Goal: Information Seeking & Learning: Learn about a topic

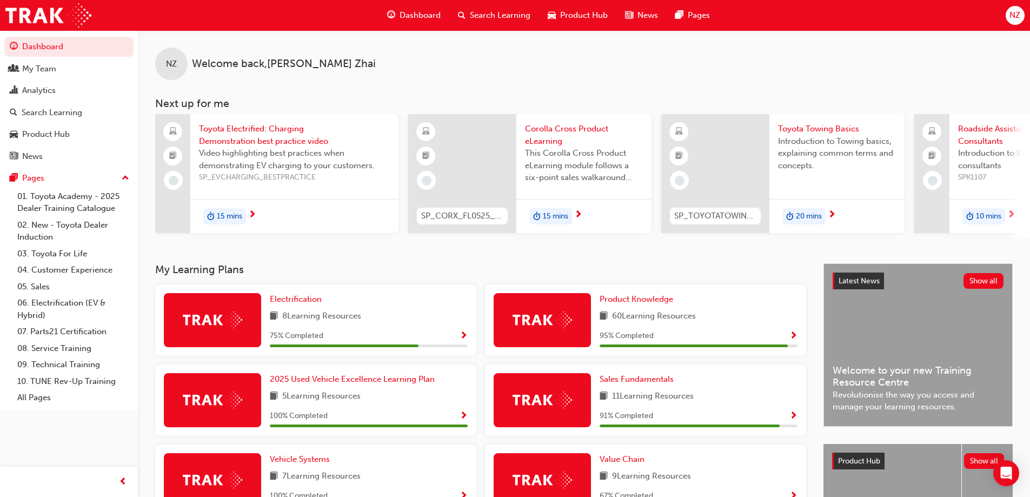
click at [791, 335] on span "Show Progress" at bounding box center [793, 336] width 8 height 10
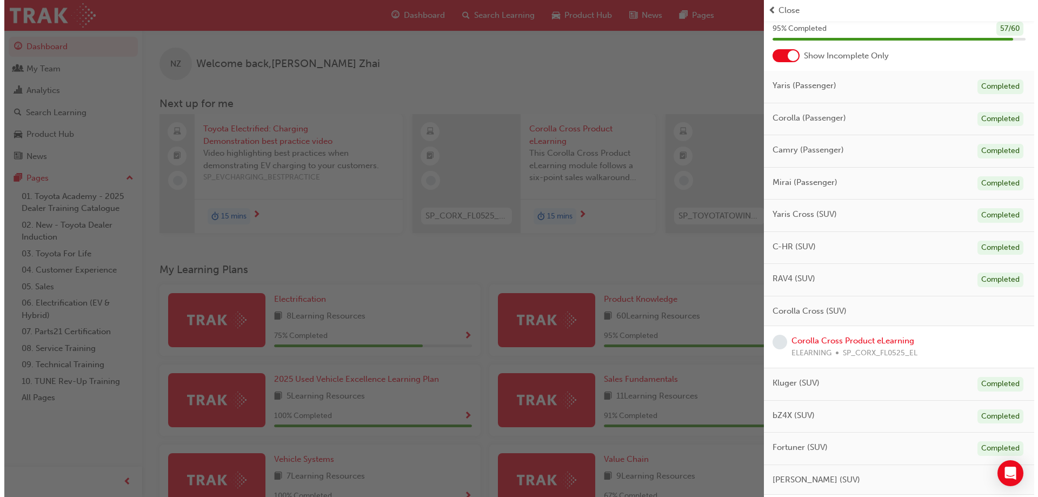
scroll to position [54, 0]
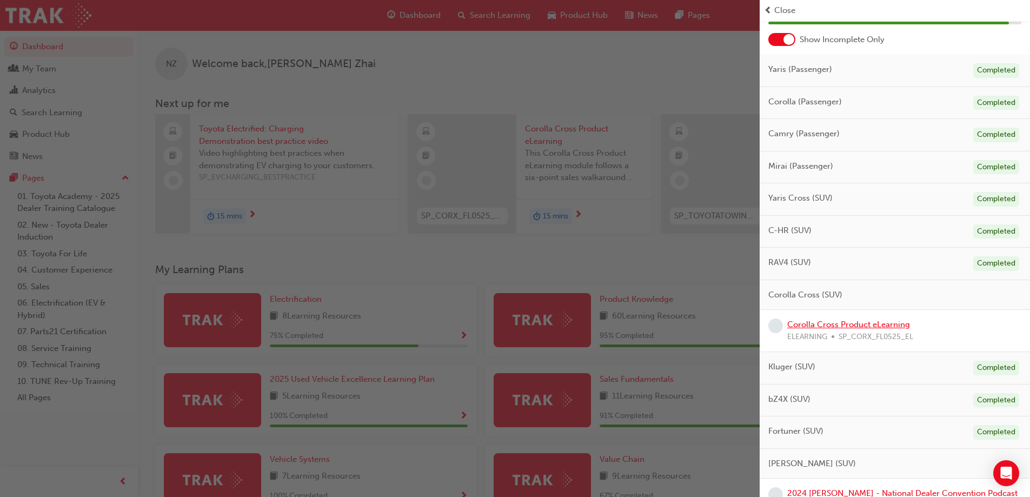
click at [832, 327] on link "Corolla Cross Product eLearning" at bounding box center [848, 325] width 123 height 10
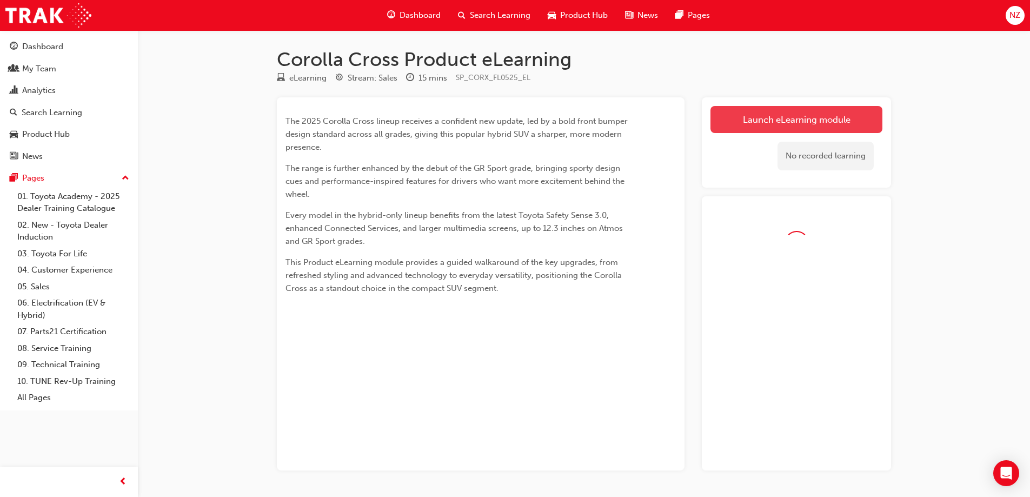
click at [839, 122] on link "Launch eLearning module" at bounding box center [796, 119] width 172 height 27
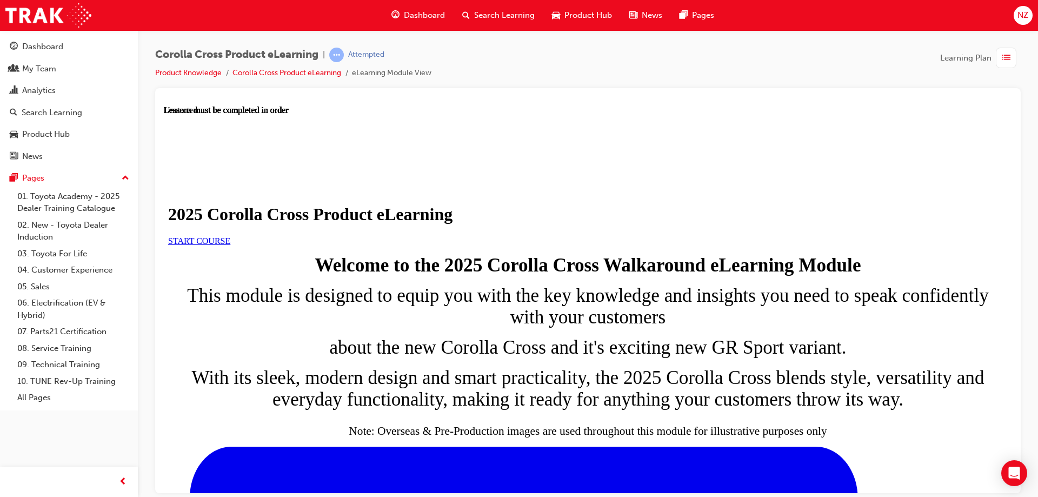
click at [230, 245] on span "START COURSE" at bounding box center [199, 240] width 62 height 9
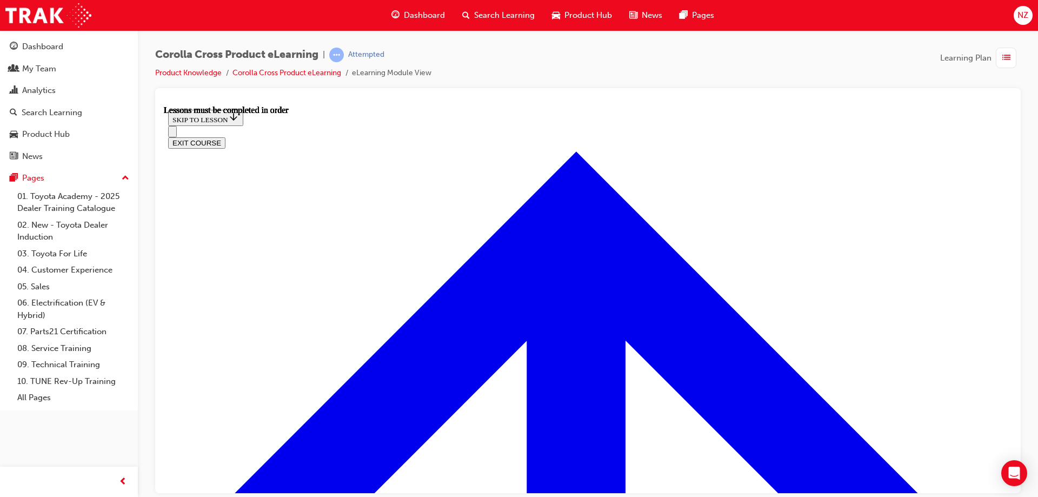
scroll to position [616, 0]
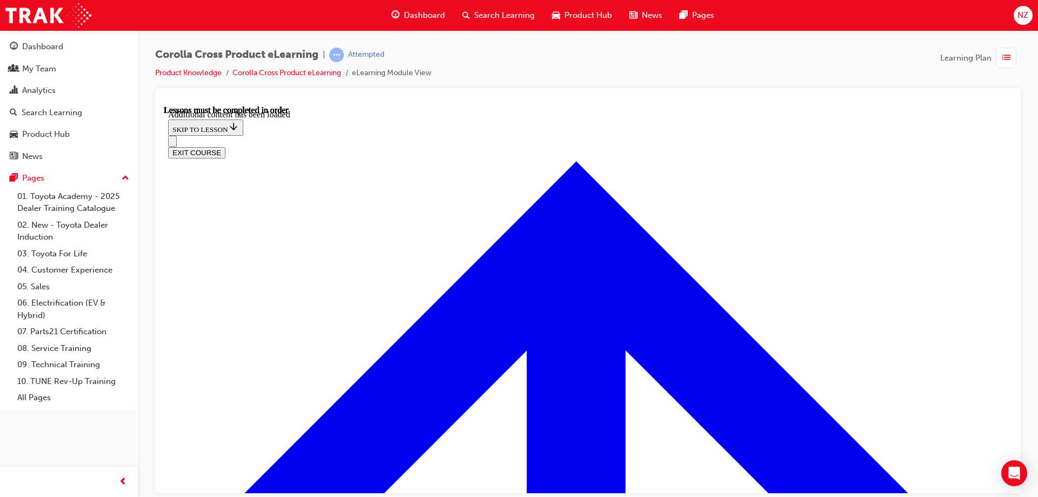
scroll to position [1815, 0]
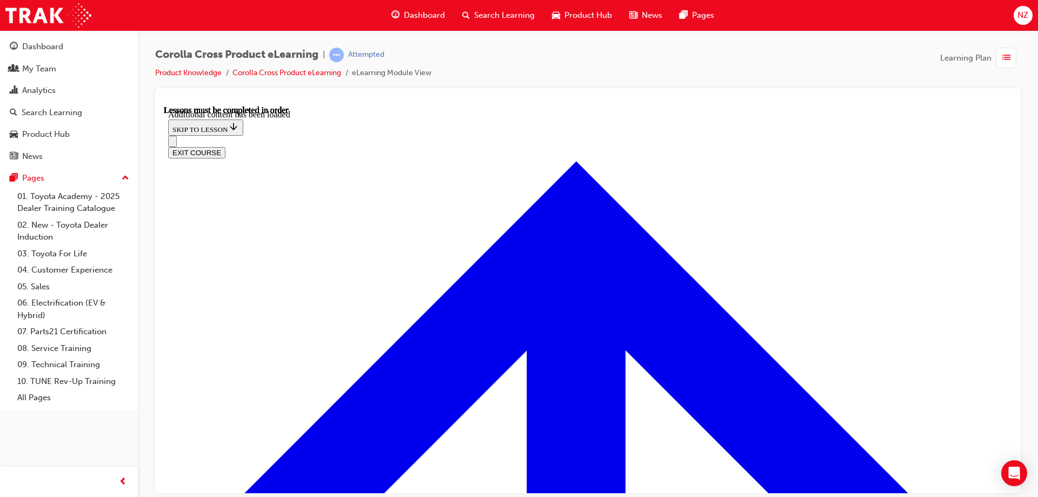
radio input "true"
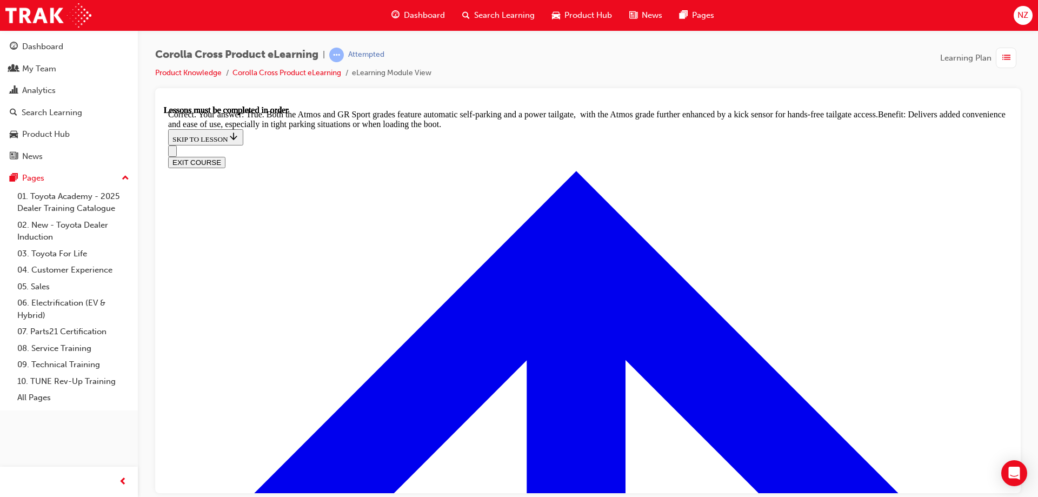
scroll to position [2366, 0]
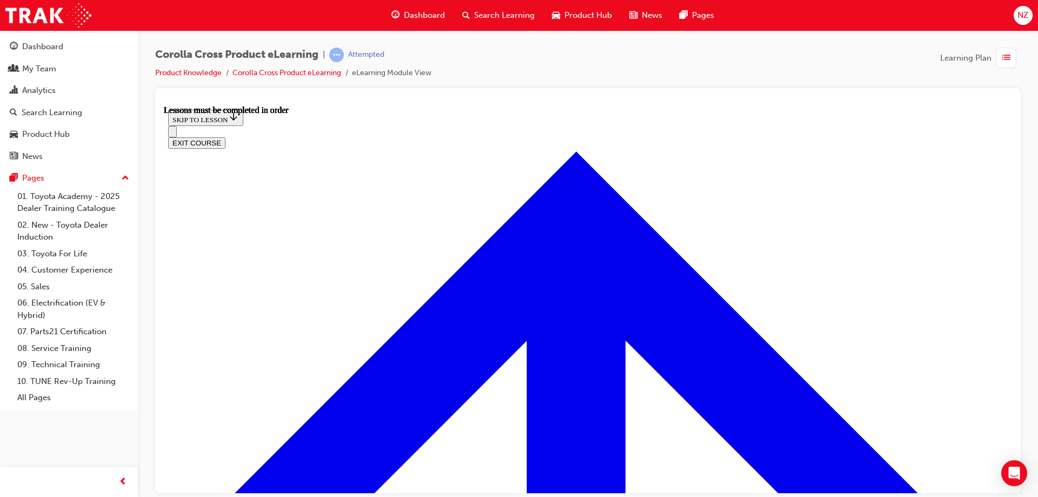
scroll to position [1012, 0]
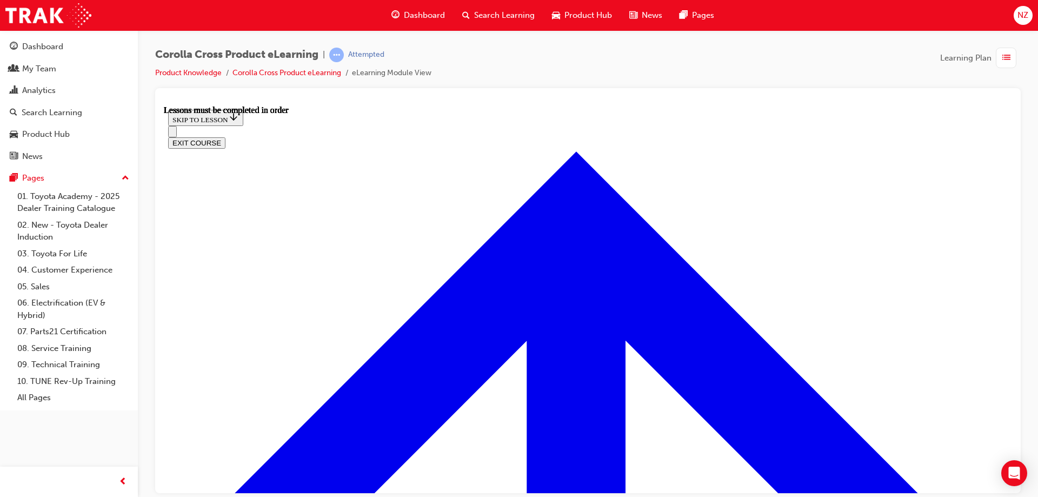
scroll to position [928, 0]
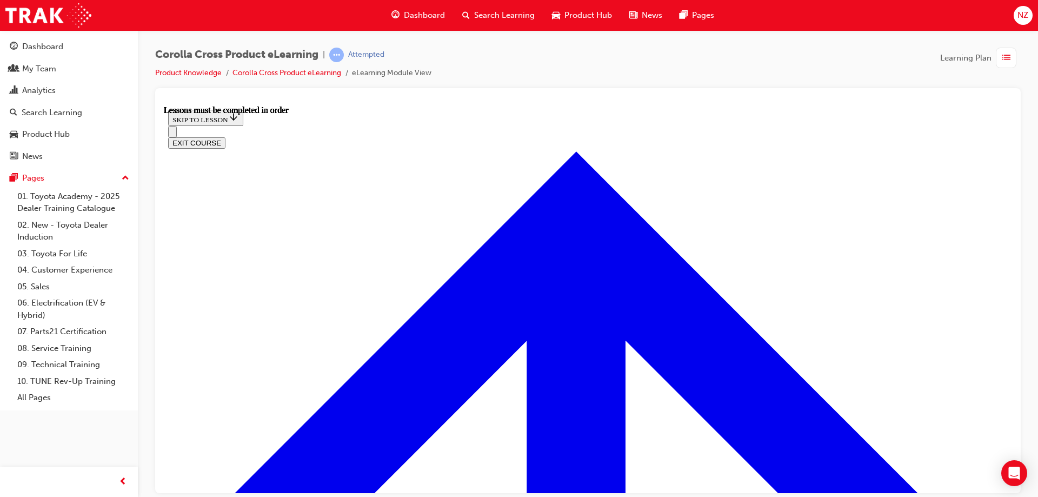
scroll to position [1226, 0]
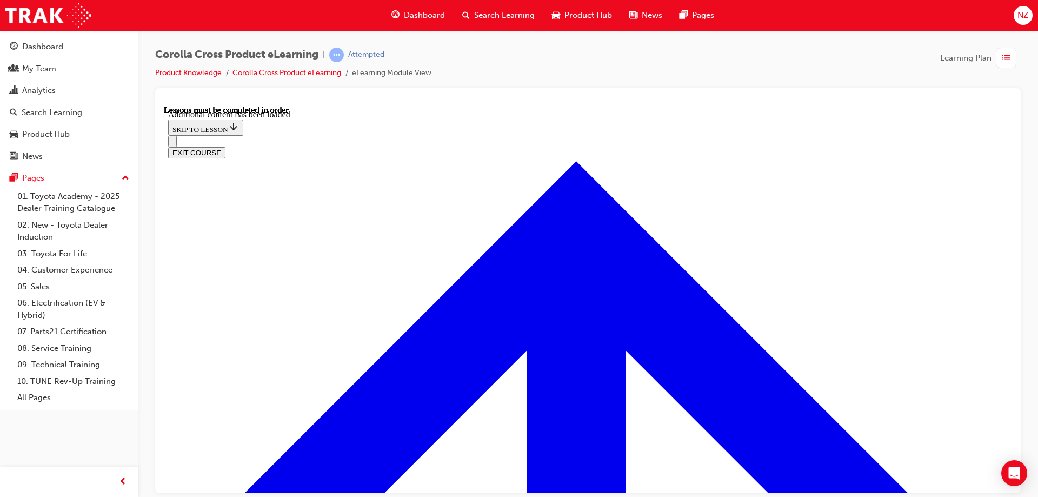
scroll to position [1553, 0]
radio input "true"
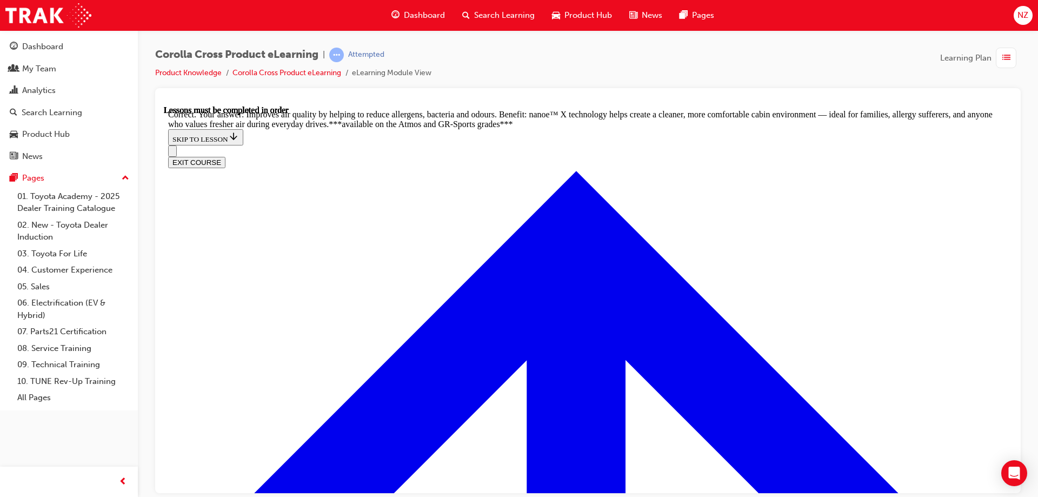
scroll to position [2160, 0]
radio input "true"
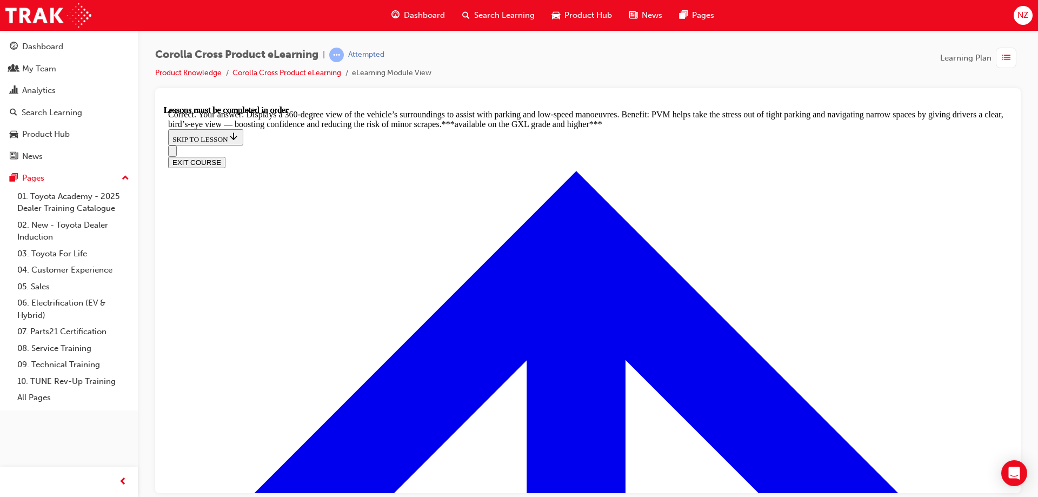
scroll to position [2427, 0]
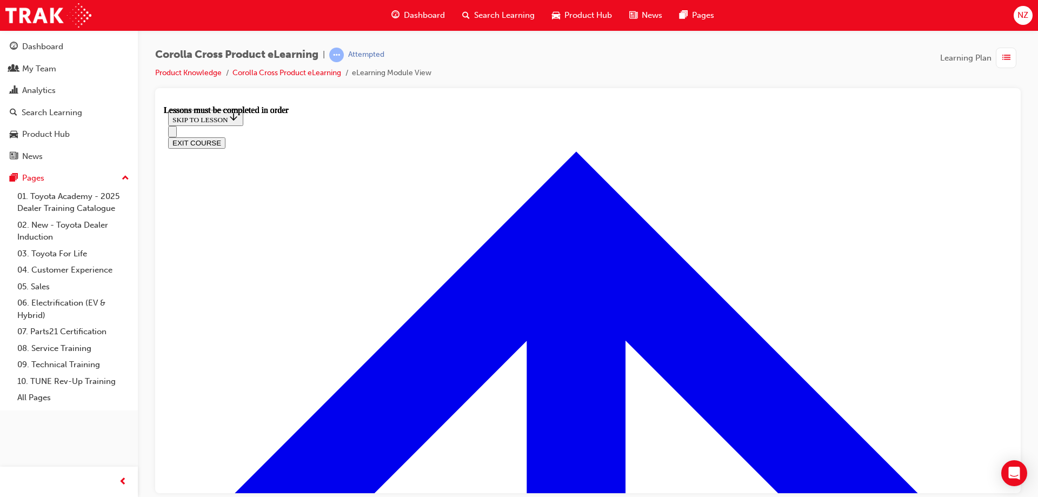
scroll to position [957, 0]
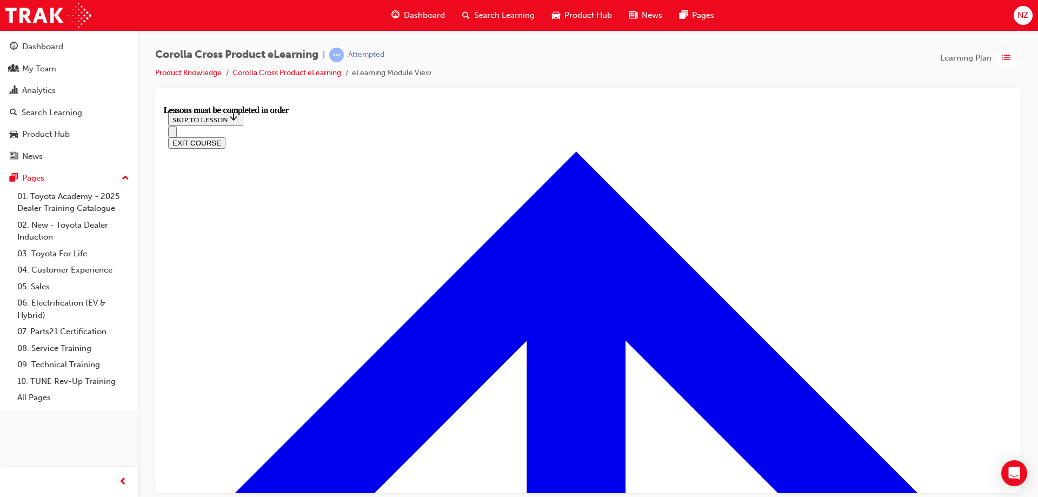
drag, startPoint x: 505, startPoint y: 310, endPoint x: 516, endPoint y: 311, distance: 10.8
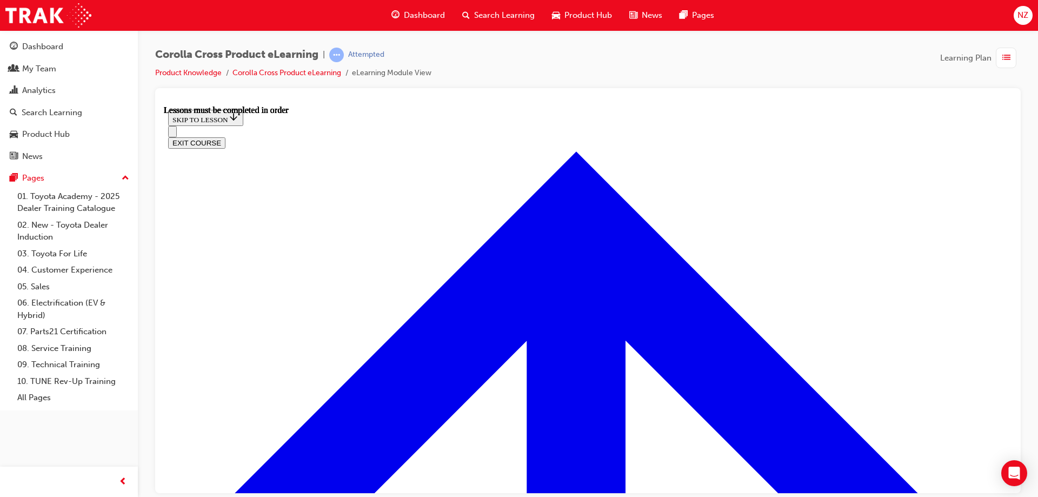
scroll to position [1303, 0]
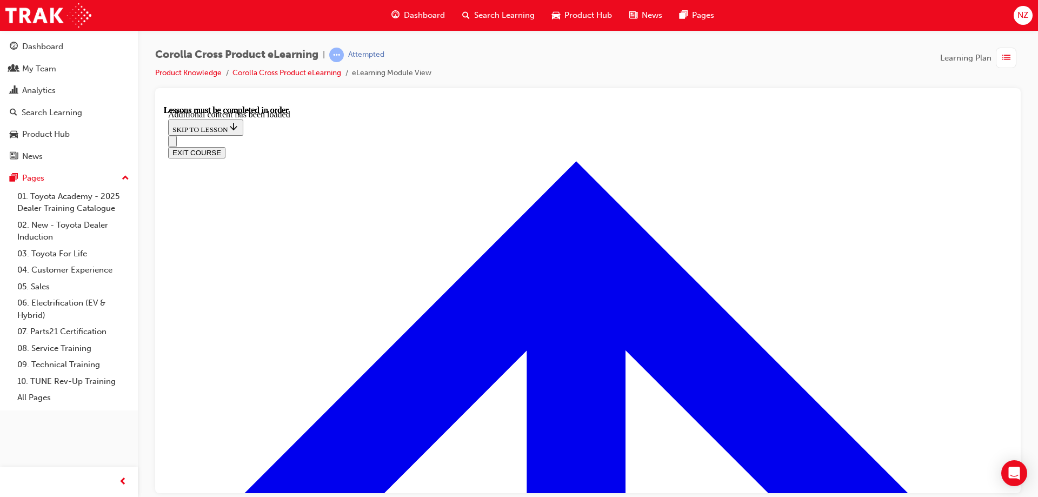
scroll to position [1631, 0]
radio input "true"
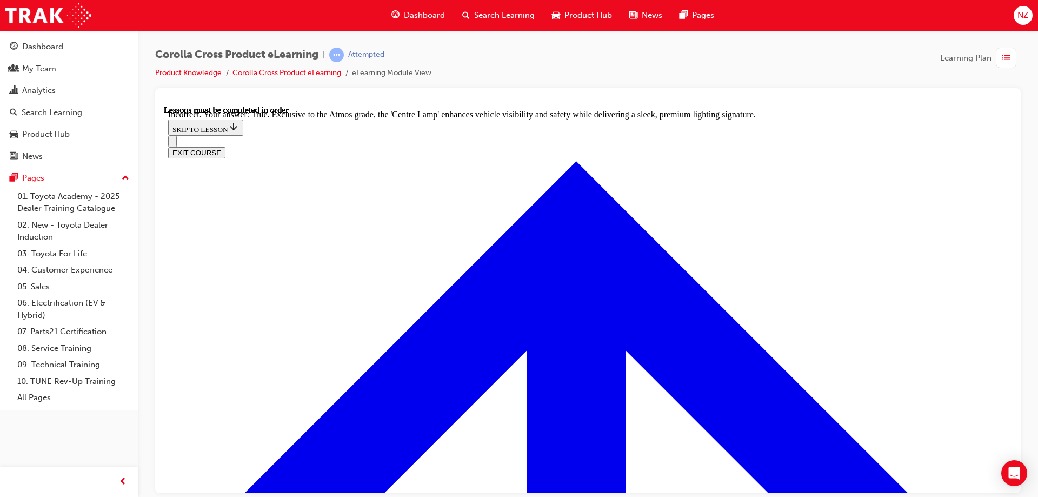
scroll to position [1599, 0]
radio input "true"
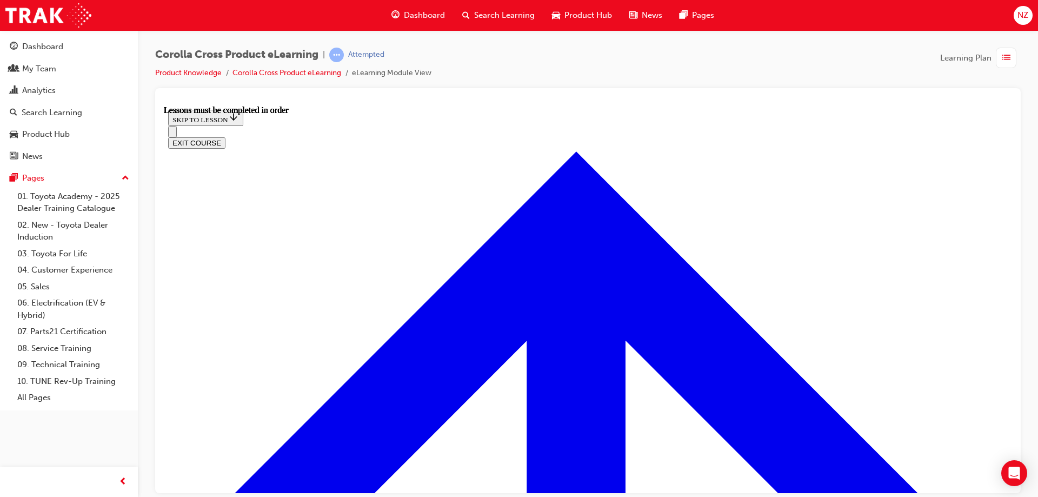
scroll to position [957, 0]
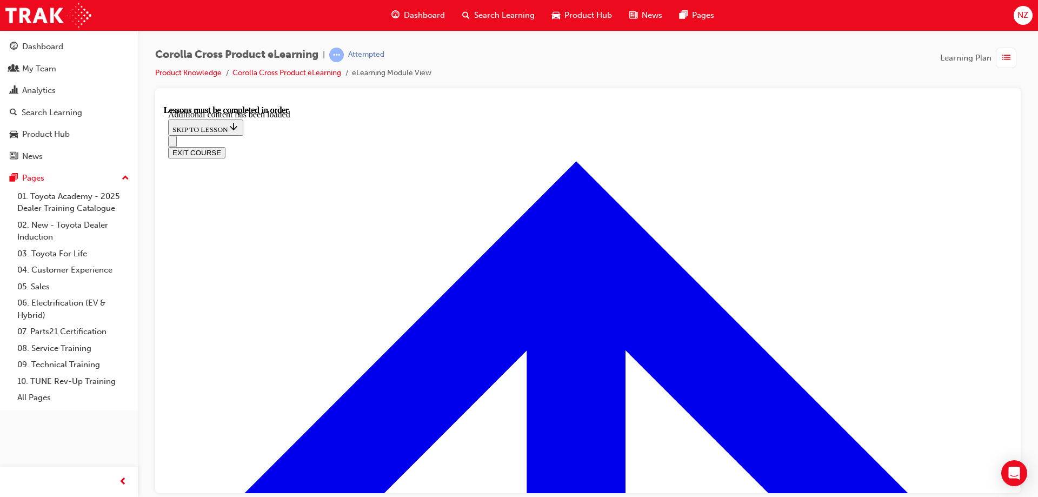
scroll to position [1322, 0]
radio input "true"
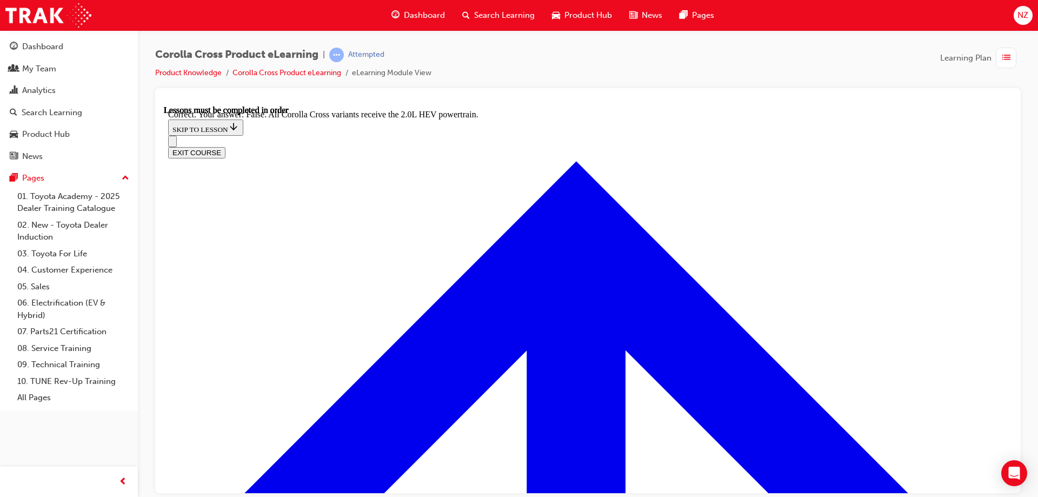
scroll to position [1512, 0]
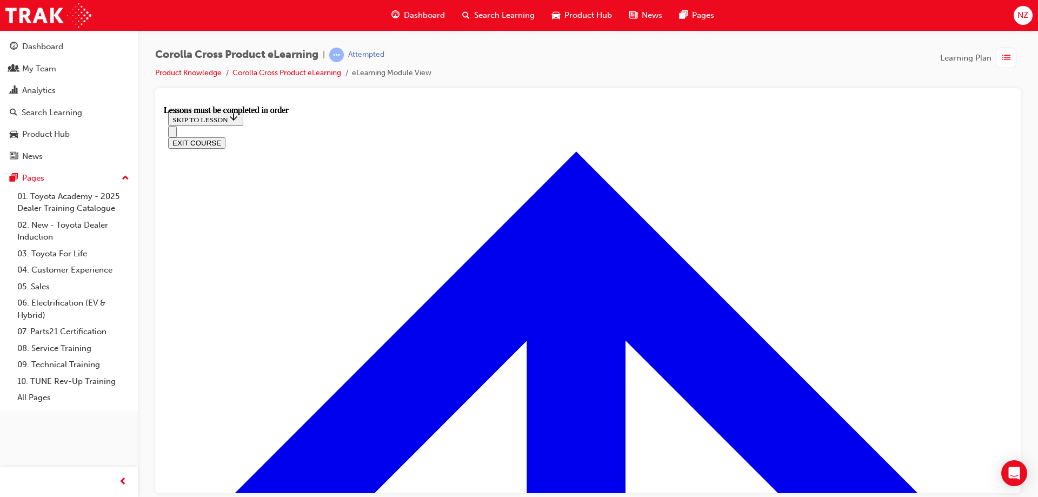
scroll to position [916, 0]
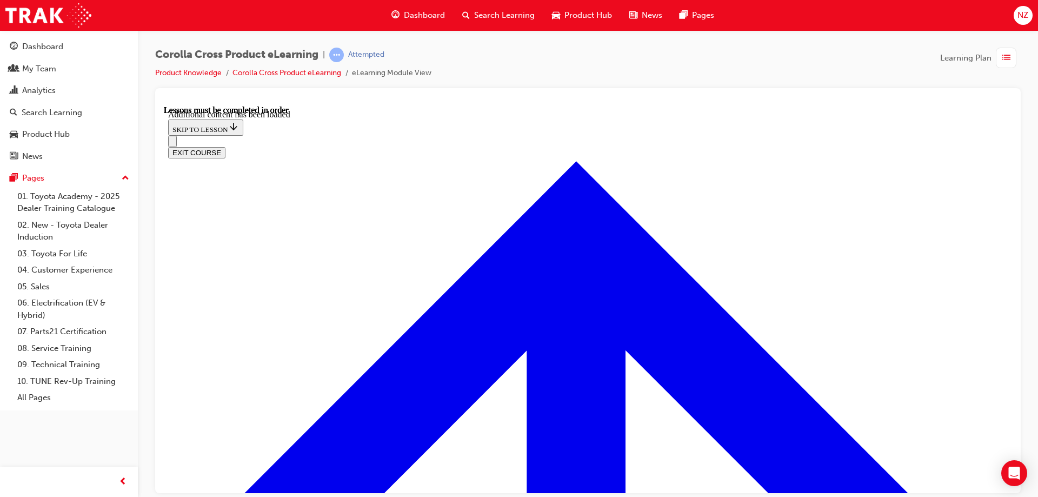
scroll to position [1296, 0]
radio input "true"
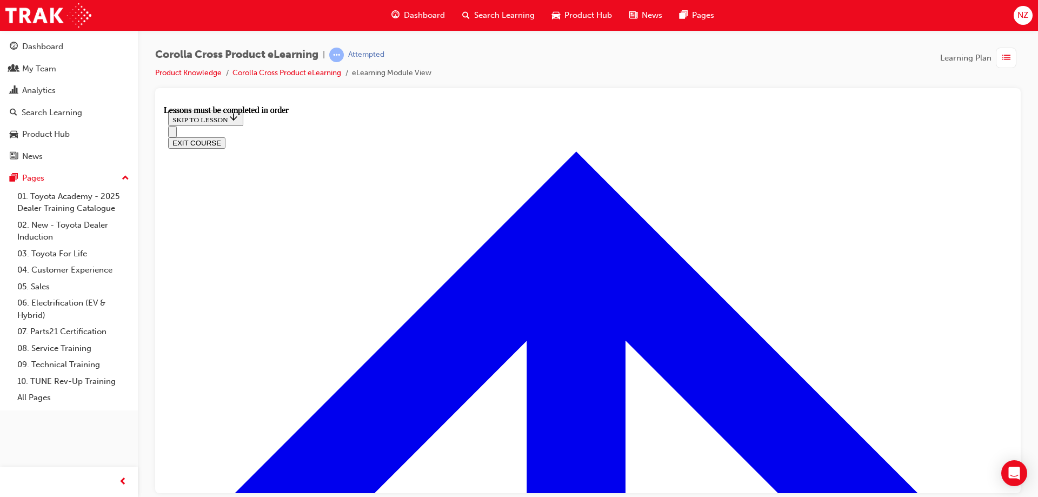
scroll to position [969, 0]
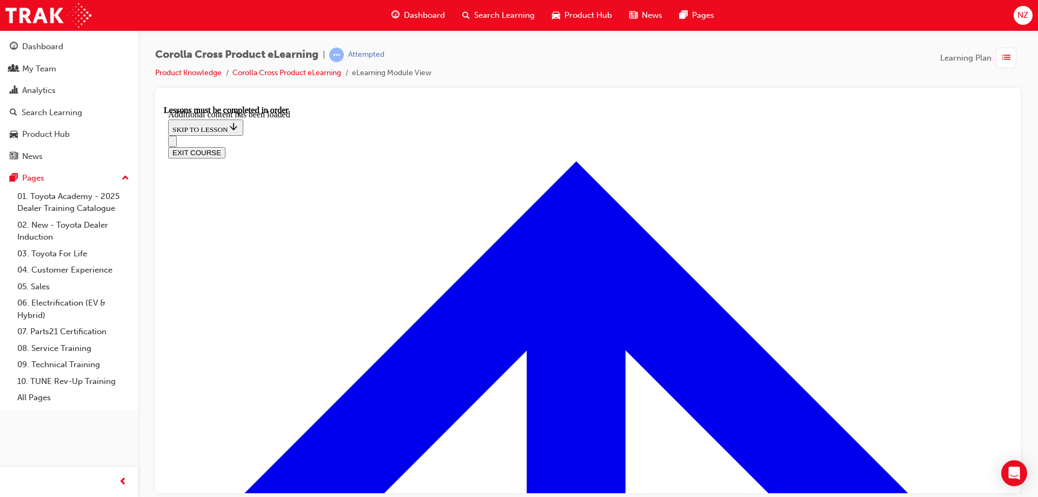
scroll to position [1672, 0]
radio input "true"
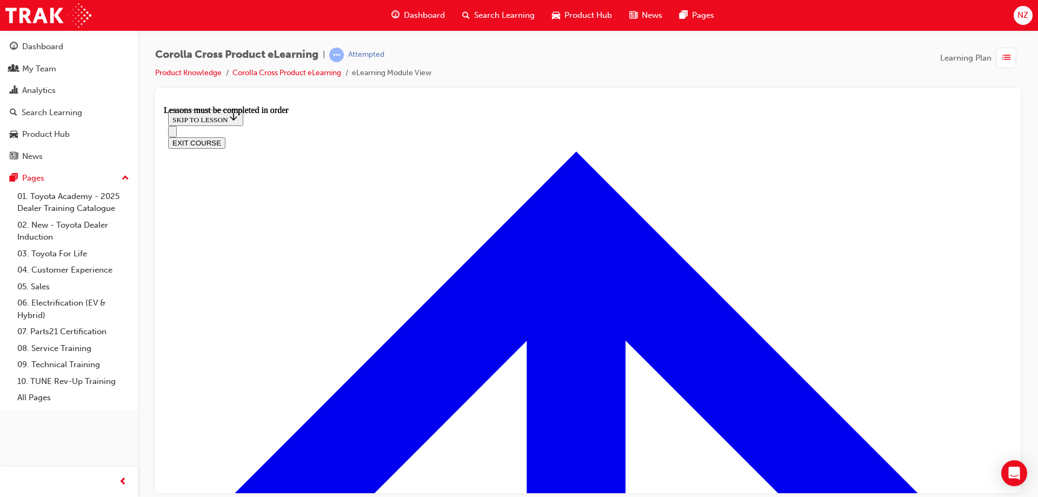
scroll to position [957, 0]
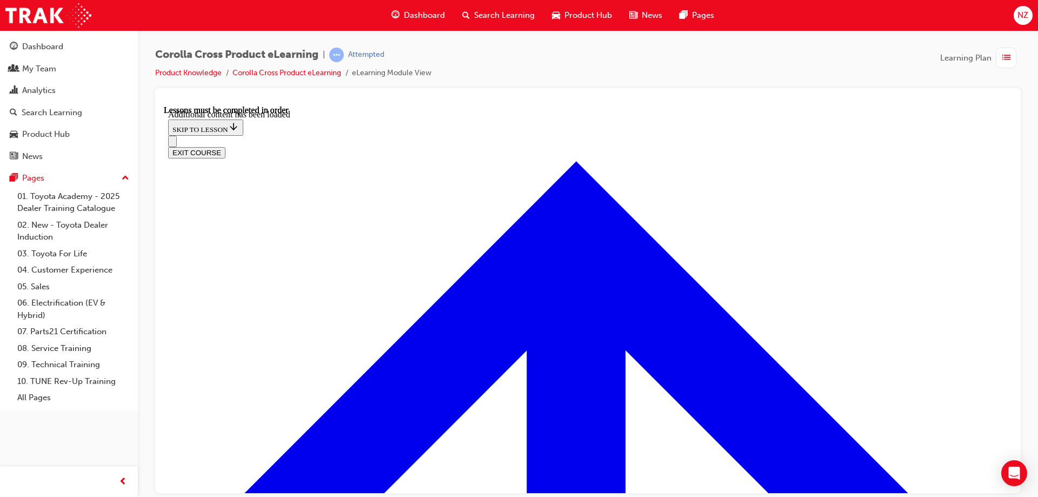
scroll to position [1557, 0]
radio input "true"
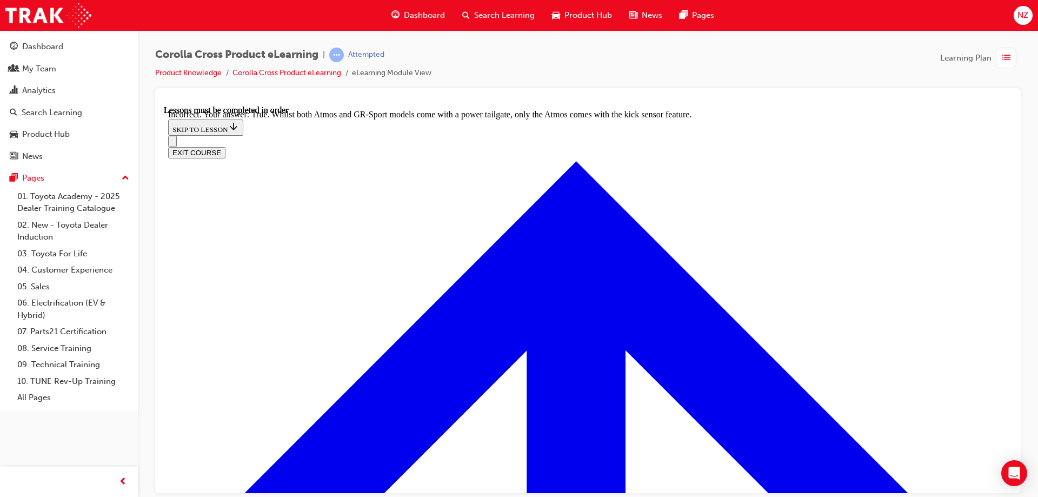
scroll to position [1719, 0]
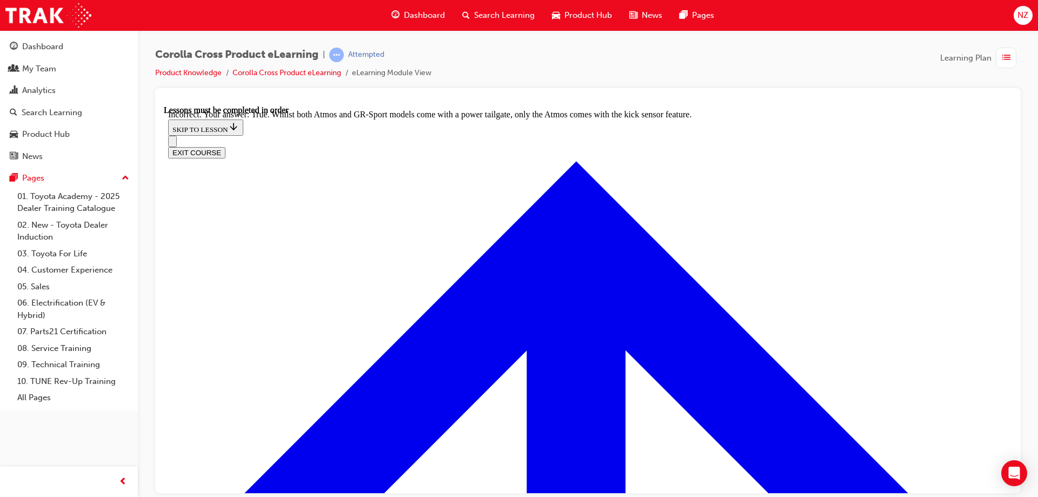
radio input "true"
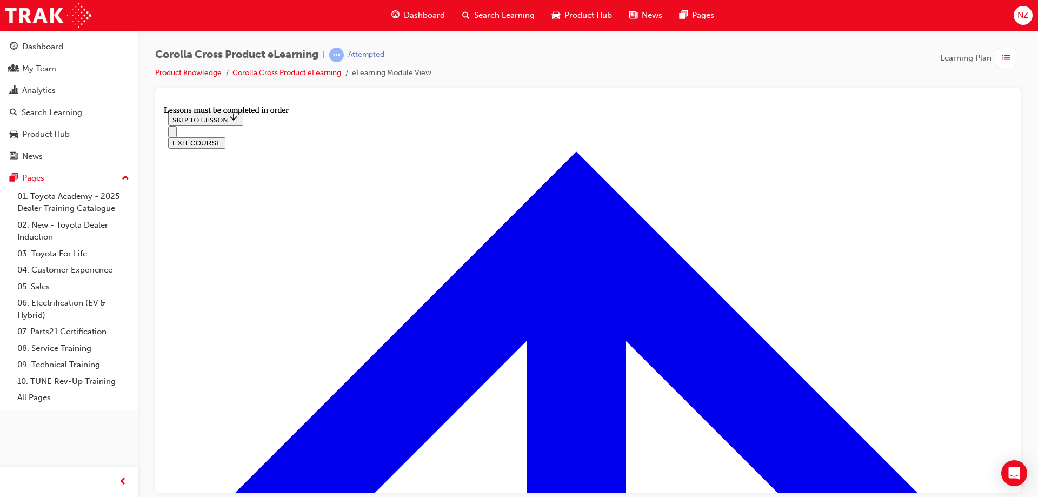
scroll to position [1011, 0]
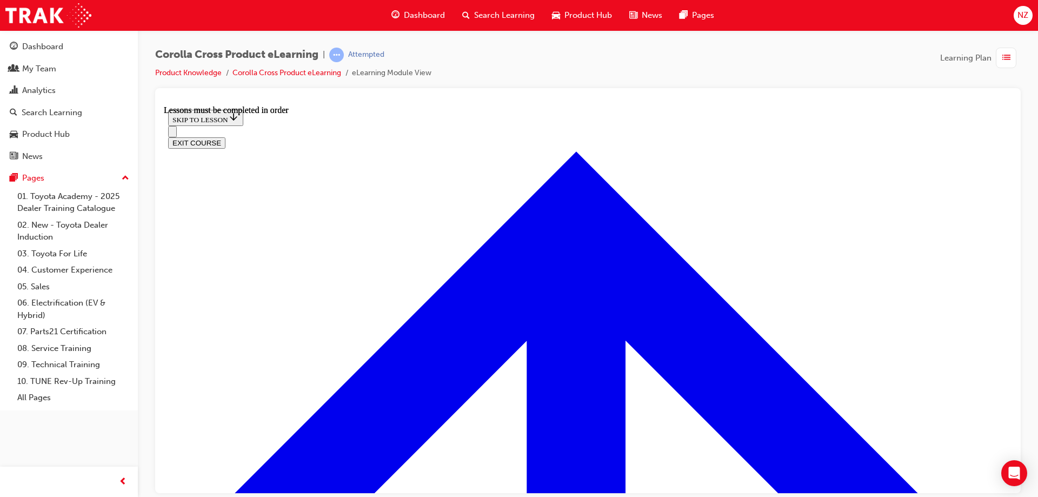
scroll to position [1342, 0]
drag, startPoint x: 654, startPoint y: 270, endPoint x: 621, endPoint y: 280, distance: 35.1
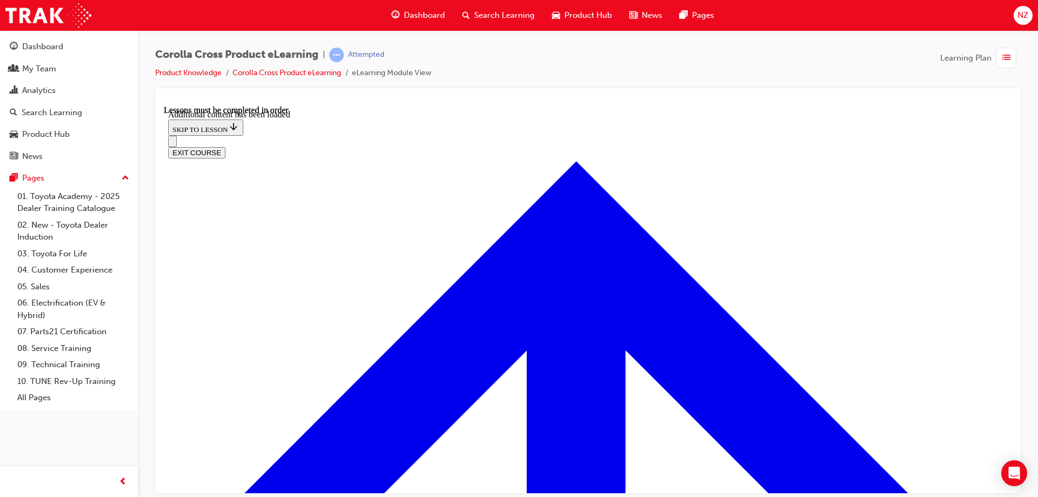
scroll to position [2599, 0]
checkbox input "true"
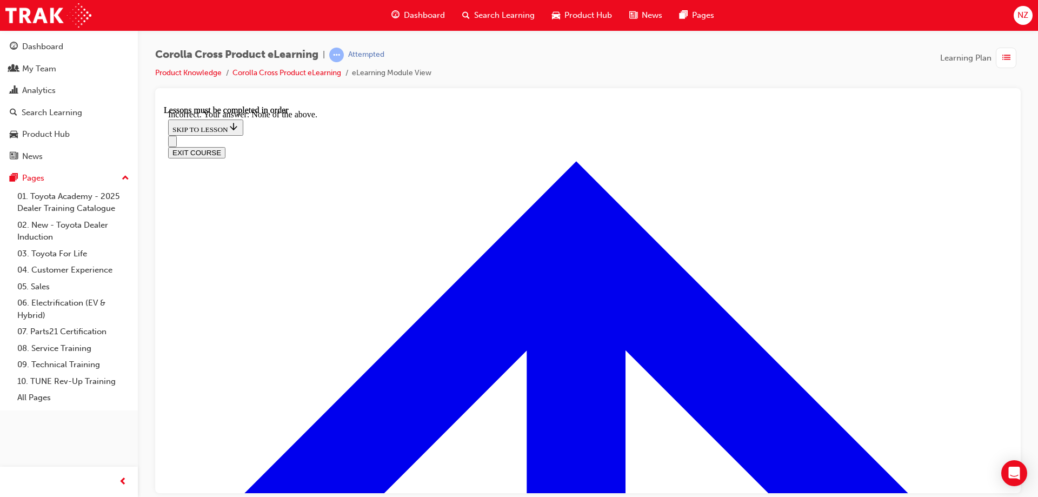
checkbox input "true"
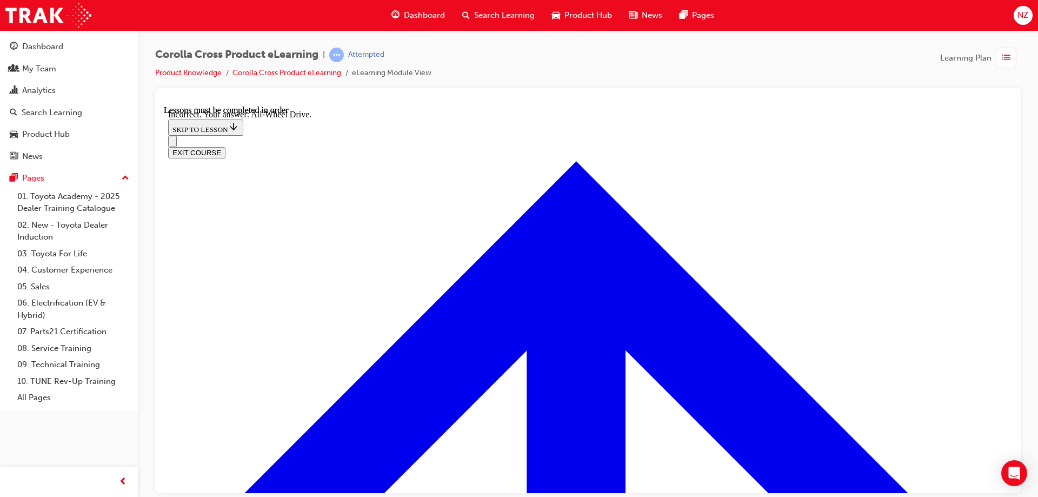
checkbox input "true"
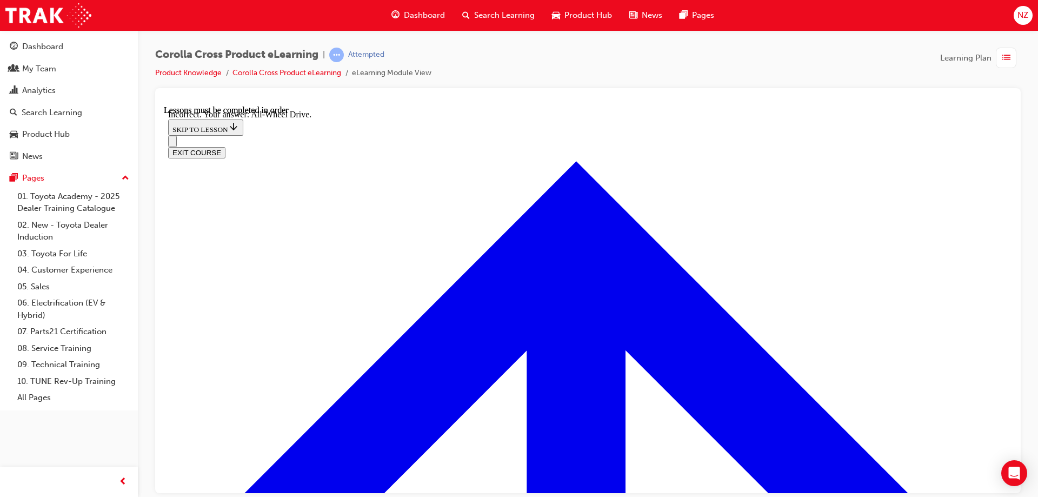
checkbox input "false"
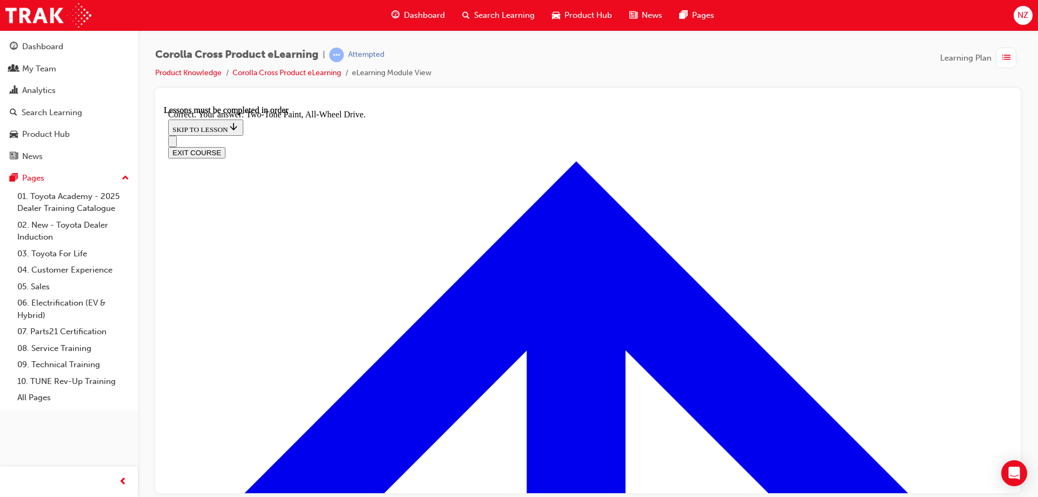
radio input "true"
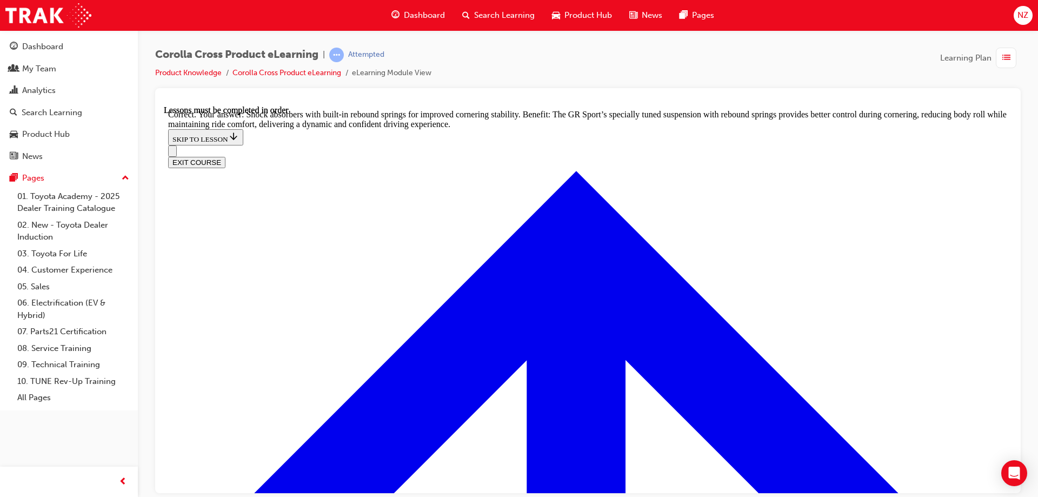
scroll to position [3449, 0]
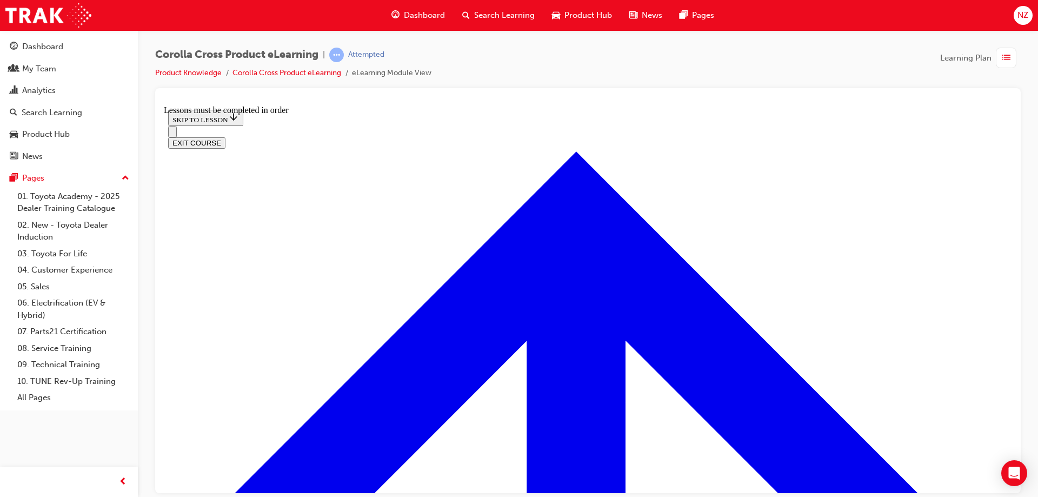
scroll to position [1203, 0]
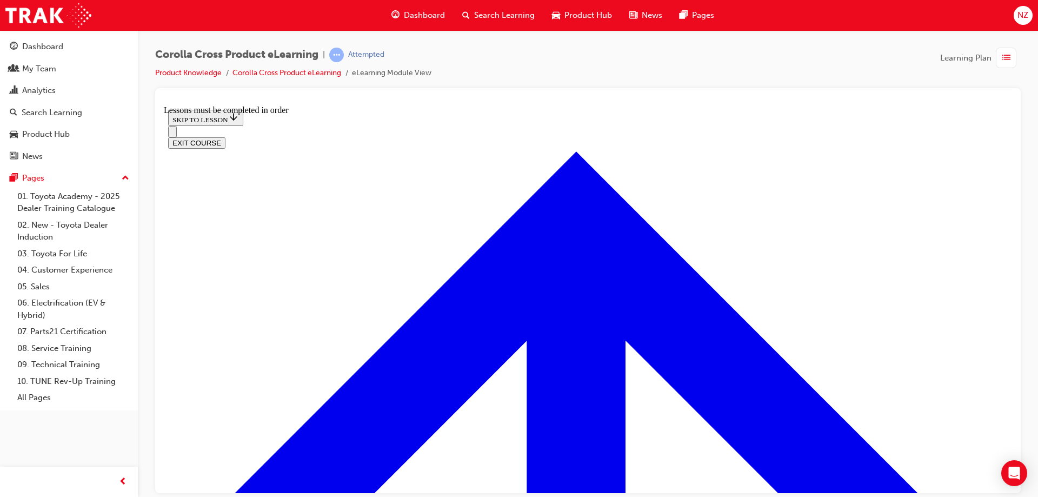
scroll to position [555, 0]
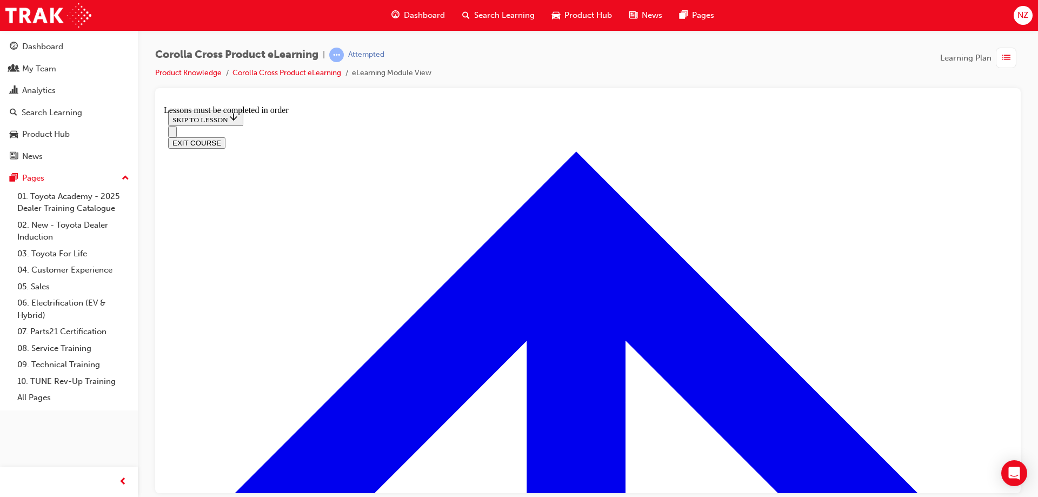
click at [225, 137] on button "EXIT COURSE" at bounding box center [196, 142] width 57 height 11
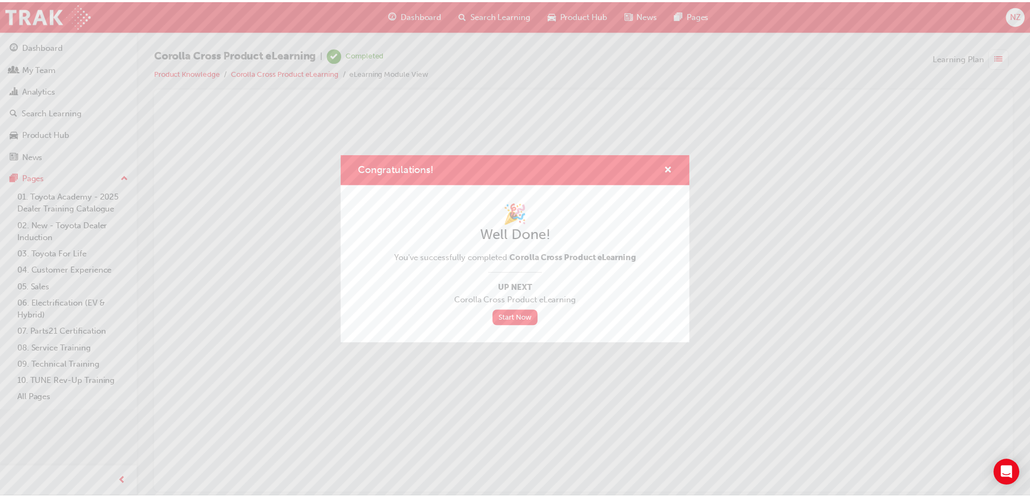
scroll to position [0, 0]
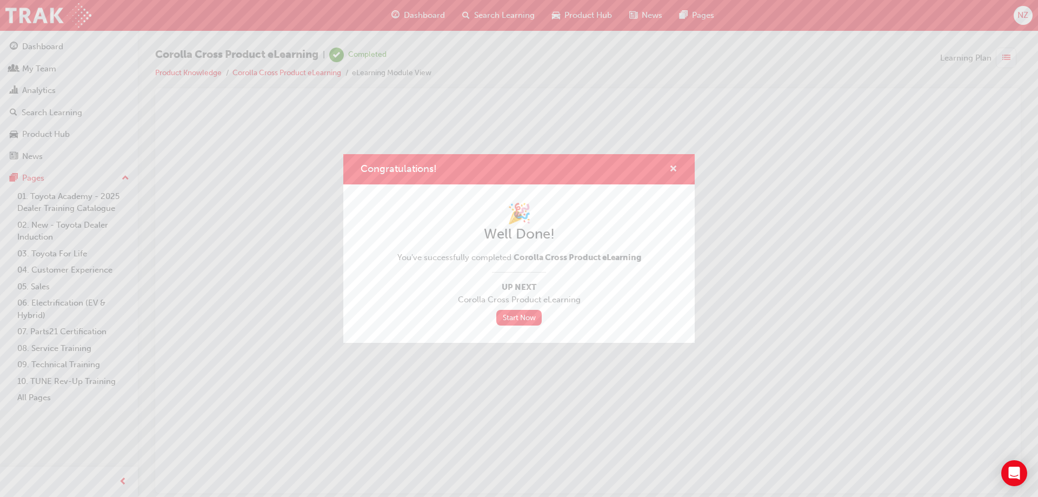
click at [673, 166] on span "cross-icon" at bounding box center [673, 170] width 8 height 10
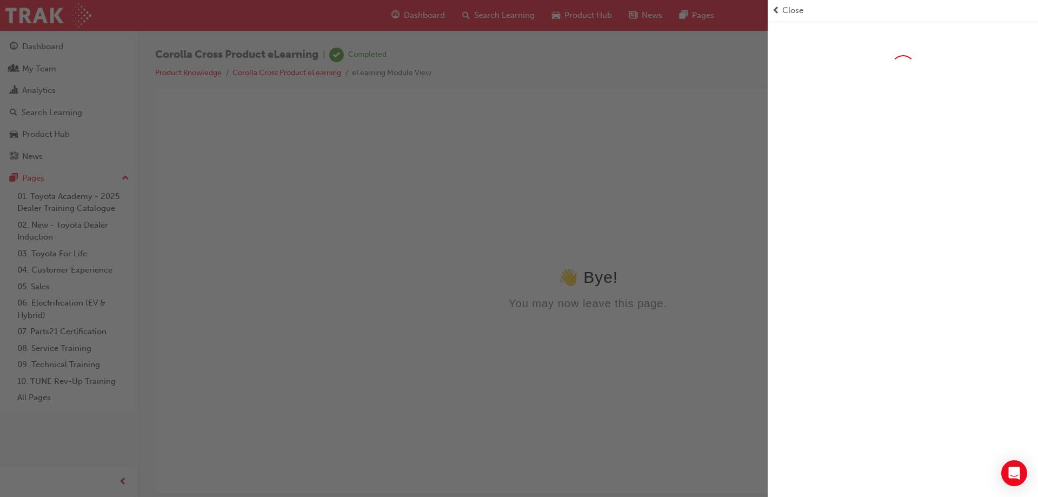
click at [797, 5] on span "Close" at bounding box center [792, 10] width 21 height 12
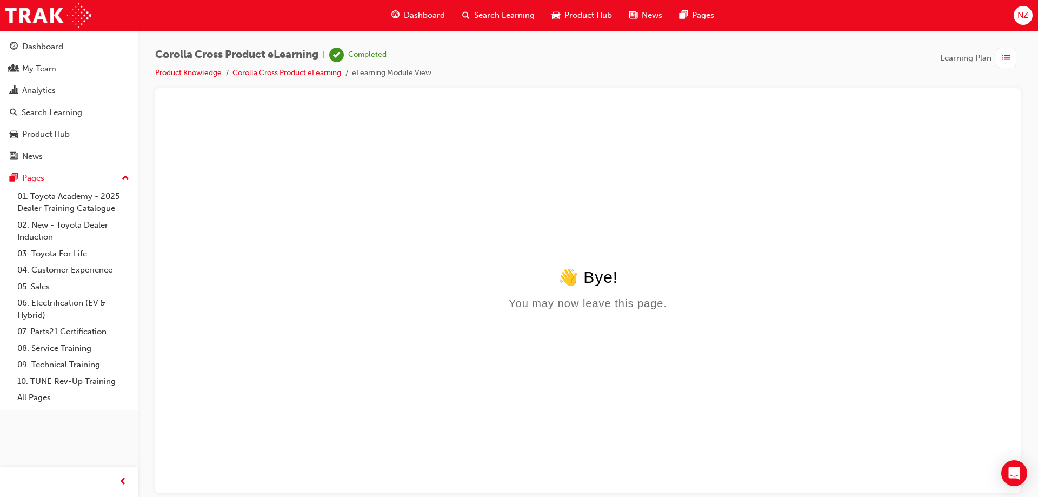
click at [421, 13] on span "Dashboard" at bounding box center [424, 15] width 41 height 12
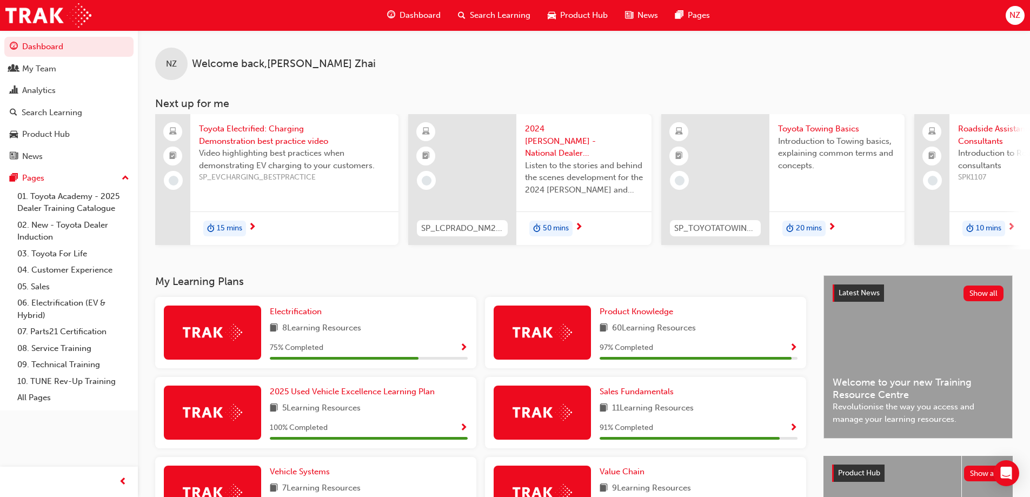
click at [789, 355] on div "97 % Completed" at bounding box center [699, 348] width 198 height 14
click at [794, 349] on span "Show Progress" at bounding box center [793, 348] width 8 height 10
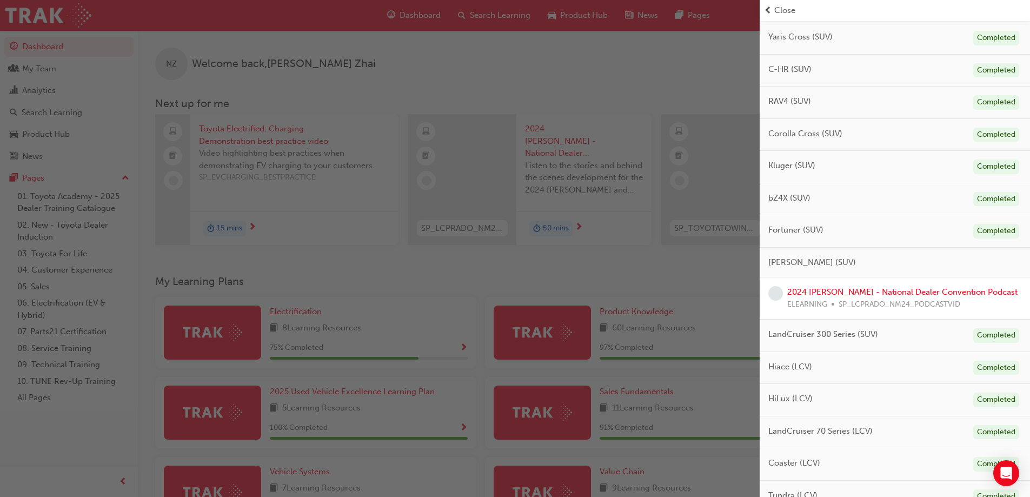
scroll to position [216, 0]
click at [883, 296] on div "2024 [PERSON_NAME] - National Dealer Convention Podcast ELEARNING SP_LCPRADO_NM…" at bounding box center [902, 297] width 230 height 24
click at [940, 288] on link "2024 [PERSON_NAME] - National Dealer Convention Podcast" at bounding box center [902, 291] width 230 height 10
